Goal: Information Seeking & Learning: Stay updated

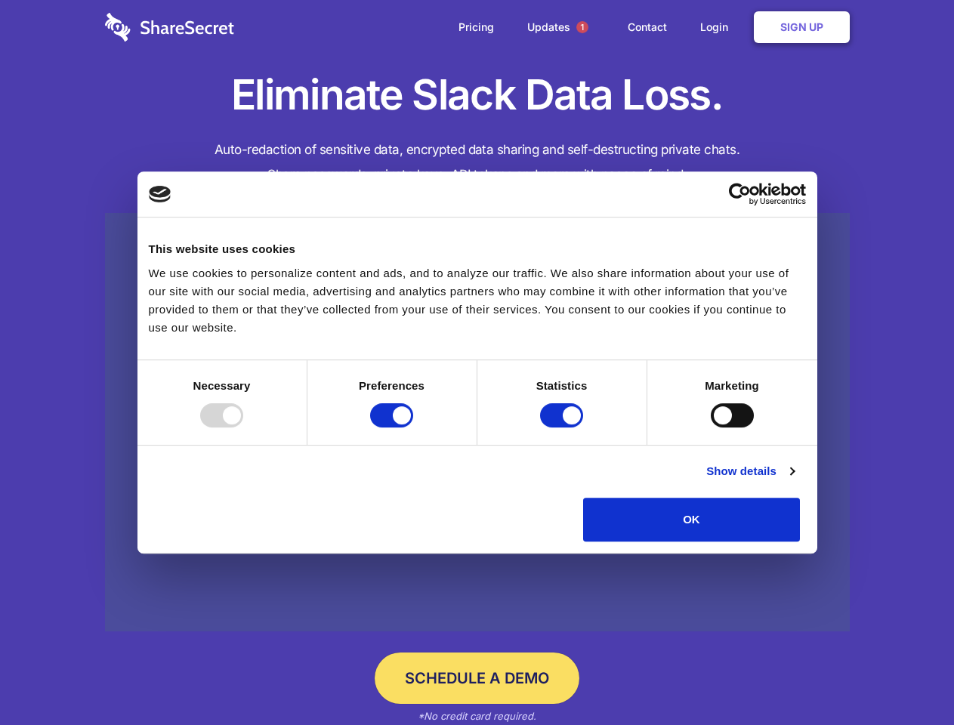
click at [243, 428] on div at bounding box center [221, 416] width 43 height 24
click at [413, 428] on input "Preferences" at bounding box center [391, 416] width 43 height 24
checkbox input "false"
click at [564, 428] on input "Statistics" at bounding box center [561, 416] width 43 height 24
checkbox input "false"
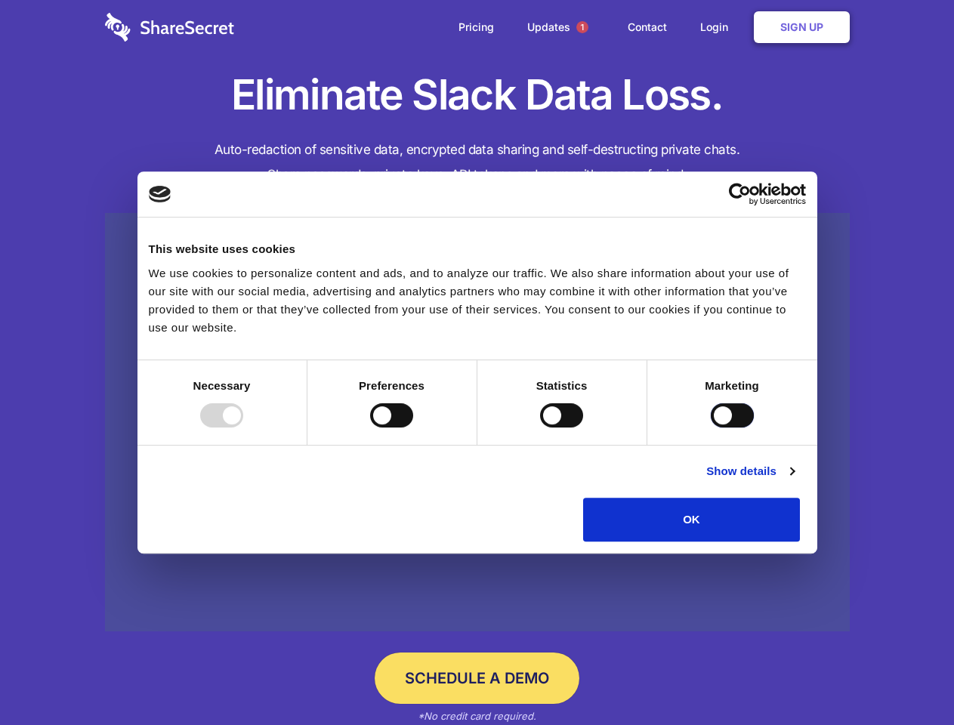
click at [711, 428] on input "Marketing" at bounding box center [732, 416] width 43 height 24
checkbox input "true"
click at [794, 481] on link "Show details" at bounding box center [751, 471] width 88 height 18
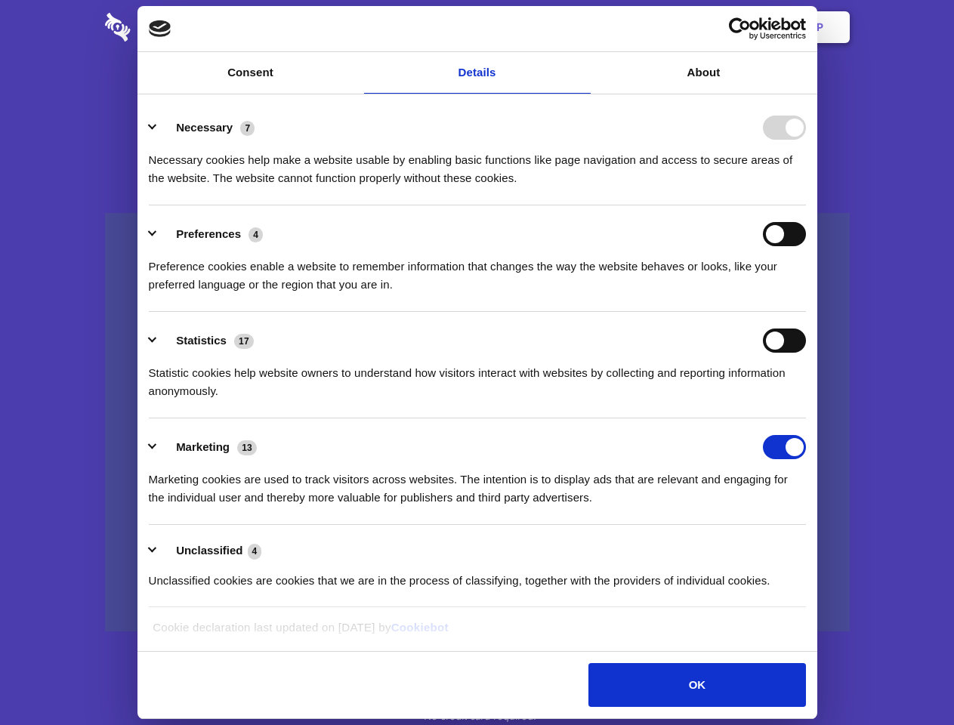
click at [813, 547] on ul "Necessary 7 Necessary cookies help make a website usable by enabling basic func…" at bounding box center [477, 353] width 672 height 509
click at [582, 27] on span "1" at bounding box center [583, 27] width 12 height 12
